Goal: Task Accomplishment & Management: Use online tool/utility

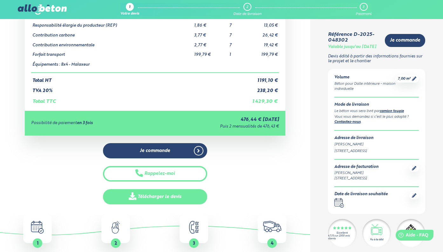
click at [157, 197] on link "Télécharger le devis" at bounding box center [155, 197] width 104 height 16
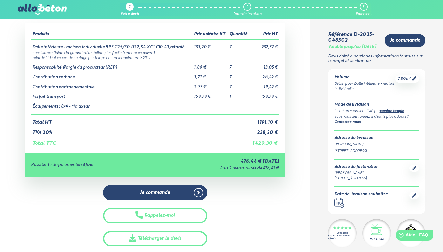
scroll to position [15, 0]
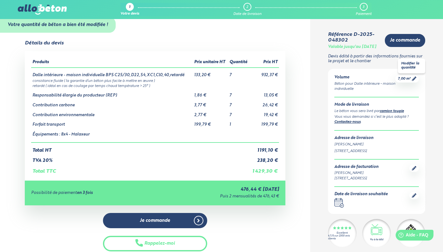
click at [414, 81] on icon at bounding box center [414, 79] width 4 height 4
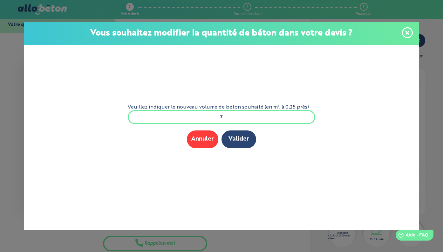
drag, startPoint x: 213, startPoint y: 117, endPoint x: 207, endPoint y: 116, distance: 6.4
click at [207, 116] on input "7" at bounding box center [221, 117] width 187 height 14
type input "8"
click at [237, 139] on button "Valider" at bounding box center [238, 139] width 35 height 17
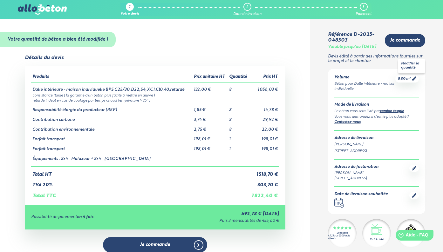
click at [412, 81] on icon at bounding box center [414, 79] width 4 height 4
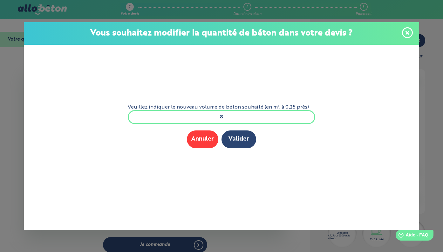
drag, startPoint x: 227, startPoint y: 117, endPoint x: 207, endPoint y: 116, distance: 19.4
click at [207, 116] on input "8" at bounding box center [221, 117] width 187 height 14
type input "7,75"
click at [242, 139] on button "Valider" at bounding box center [238, 139] width 35 height 17
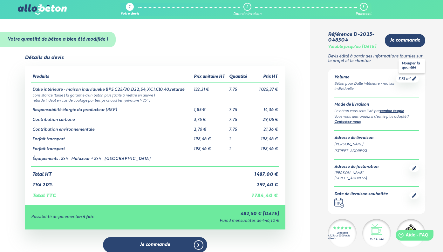
click at [413, 81] on icon at bounding box center [414, 79] width 4 height 4
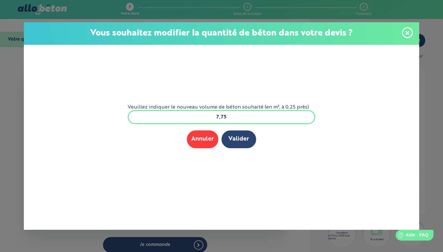
drag, startPoint x: 230, startPoint y: 116, endPoint x: 244, endPoint y: 116, distance: 14.0
click at [244, 116] on input "7,75" at bounding box center [221, 117] width 187 height 14
type input "7,50"
click at [246, 138] on button "Valider" at bounding box center [238, 139] width 35 height 17
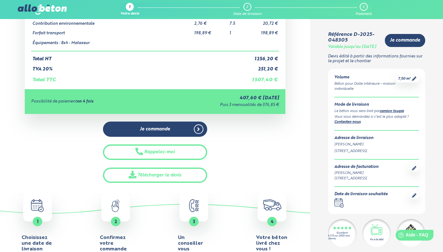
scroll to position [108, 0]
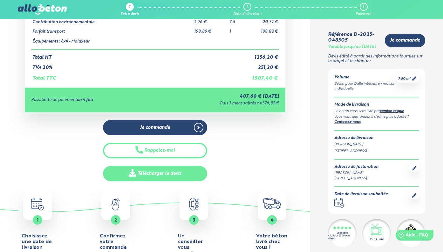
click at [162, 175] on link "Télécharger le devis" at bounding box center [155, 174] width 104 height 16
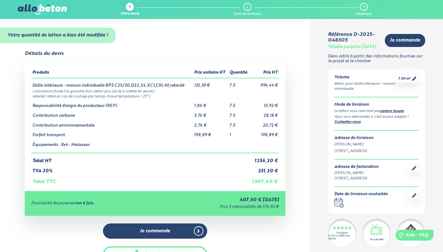
scroll to position [0, 0]
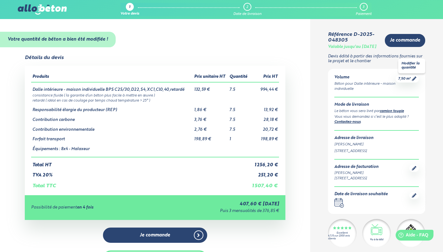
click at [414, 81] on icon at bounding box center [414, 79] width 4 height 4
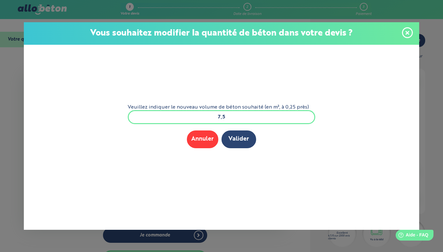
drag, startPoint x: 222, startPoint y: 117, endPoint x: 238, endPoint y: 115, distance: 16.3
click at [238, 115] on input "7,5" at bounding box center [221, 117] width 187 height 14
type input "7,0"
click at [238, 139] on button "Valider" at bounding box center [238, 139] width 35 height 17
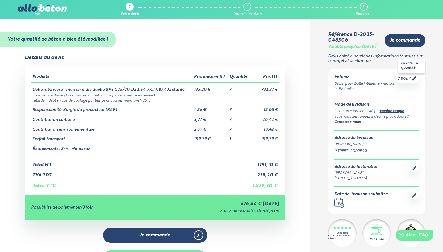
click at [414, 81] on icon at bounding box center [414, 79] width 4 height 4
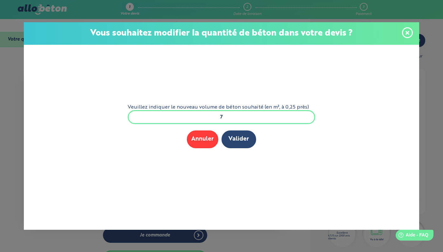
drag, startPoint x: 228, startPoint y: 116, endPoint x: 208, endPoint y: 117, distance: 19.7
click at [208, 117] on input "7" at bounding box center [221, 117] width 187 height 14
type input "12"
click at [243, 139] on button "Valider" at bounding box center [238, 139] width 35 height 17
